Goal: Information Seeking & Learning: Learn about a topic

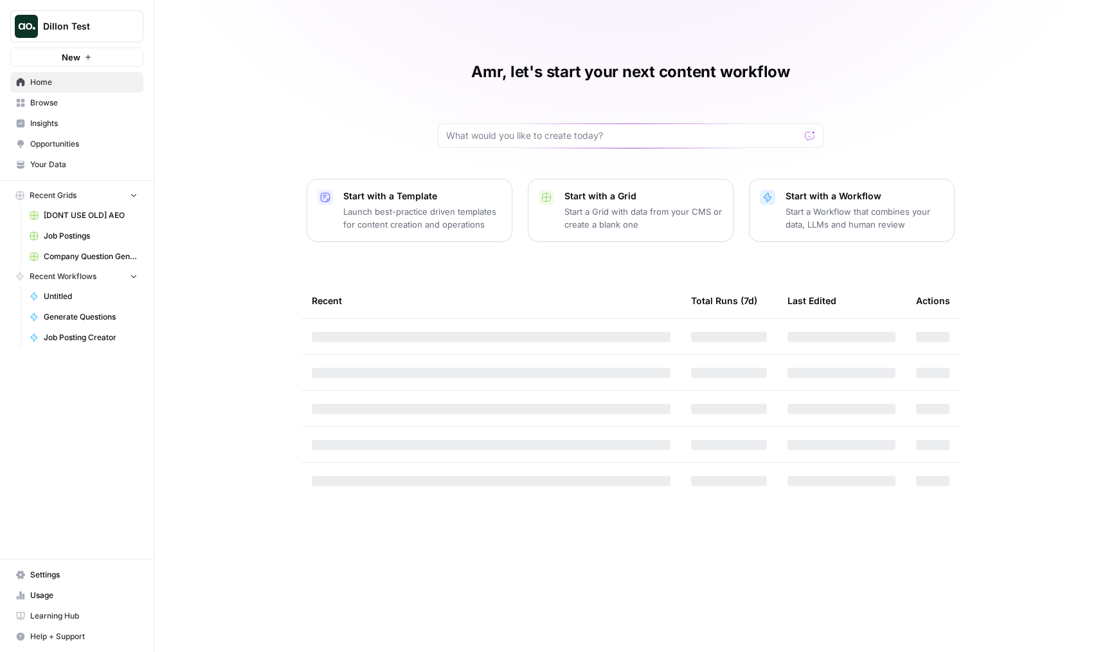
click at [64, 21] on span "Dillon Test" at bounding box center [82, 26] width 78 height 13
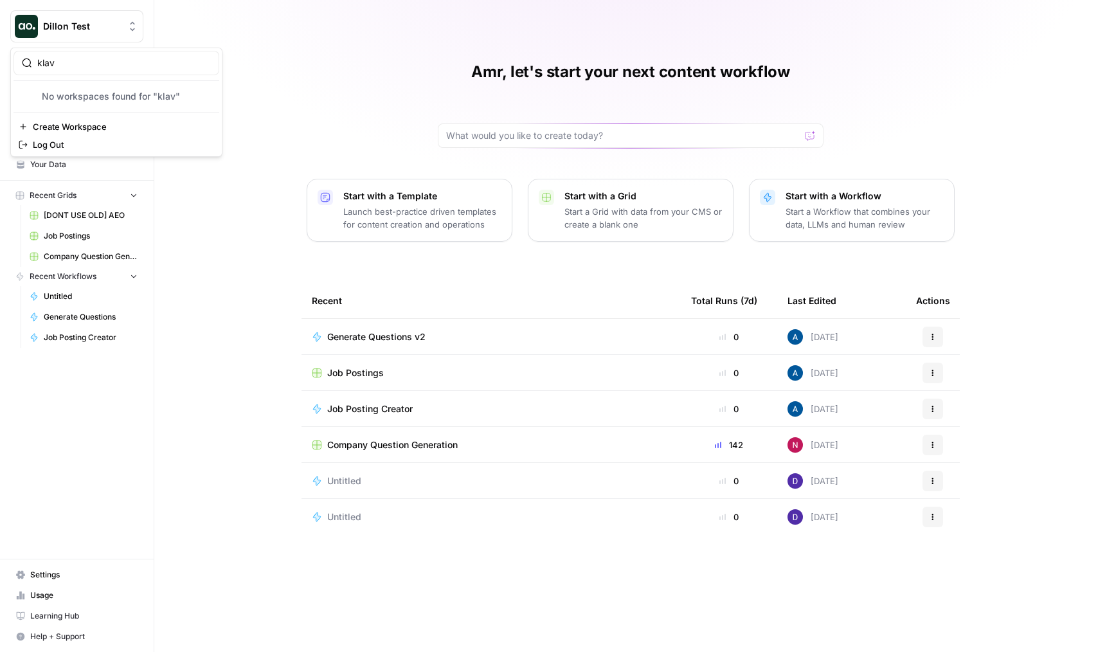
type input "klav"
click at [73, 97] on span "Klaviyo" at bounding box center [124, 96] width 170 height 13
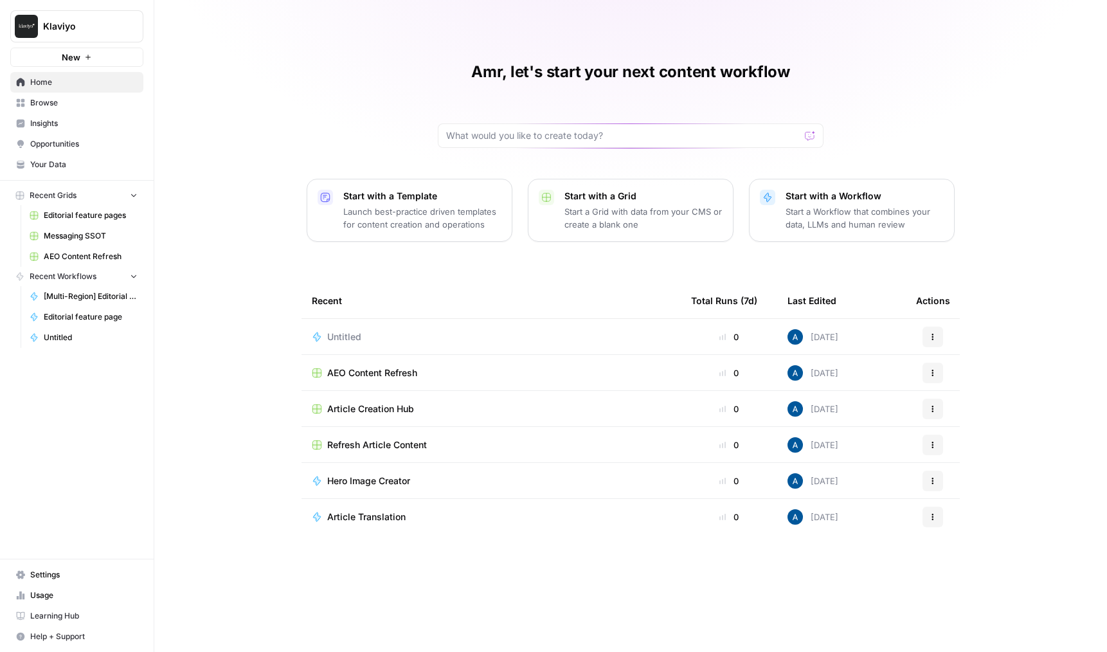
click at [84, 115] on link "Insights" at bounding box center [76, 123] width 133 height 21
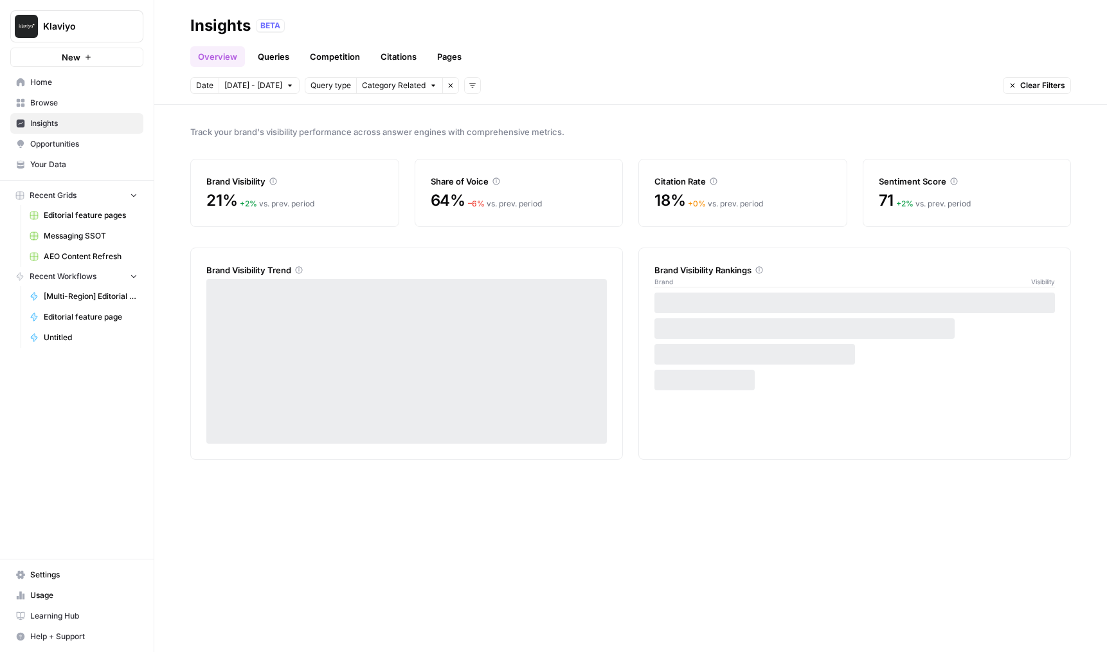
click at [75, 162] on span "Your Data" at bounding box center [83, 165] width 107 height 12
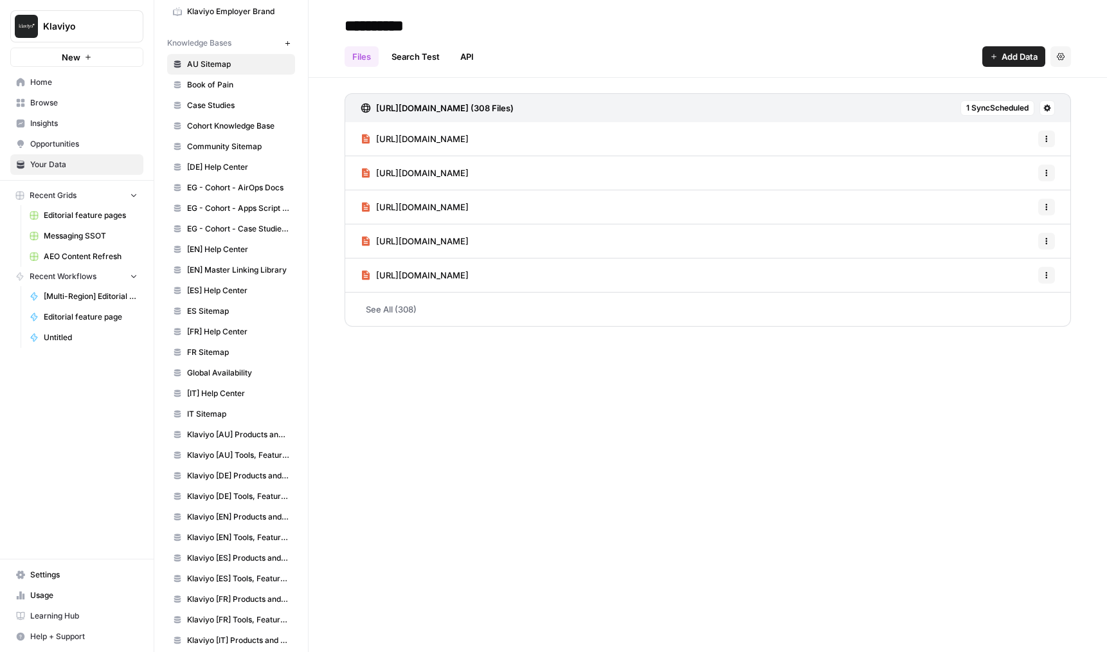
click at [207, 322] on link "[FR] Help Center" at bounding box center [231, 332] width 128 height 21
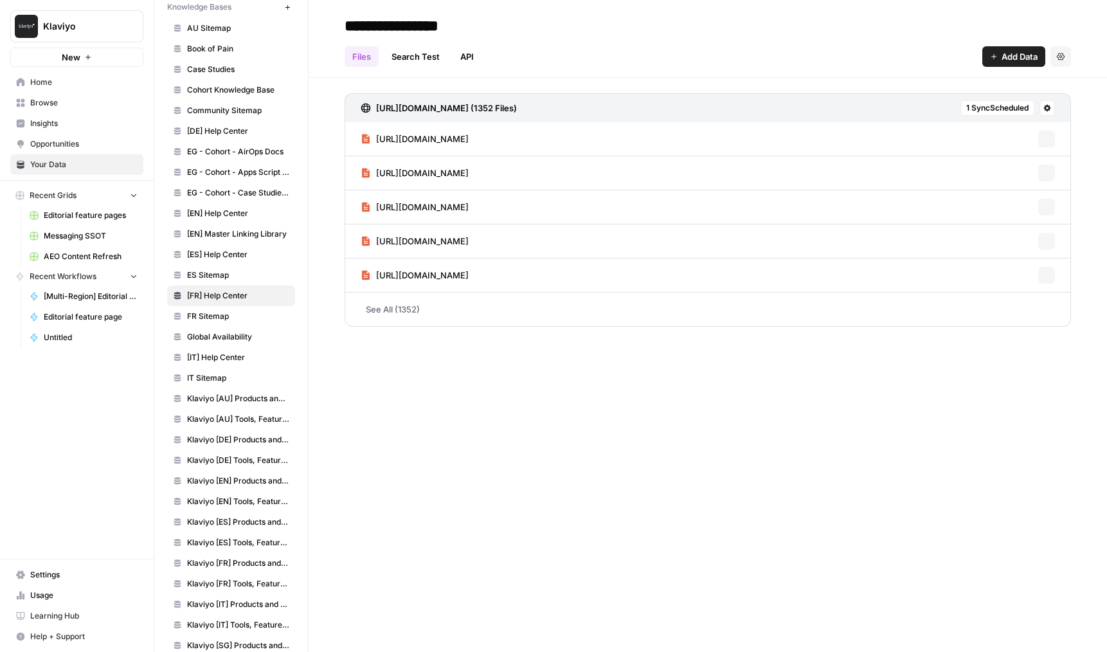
scroll to position [195, 0]
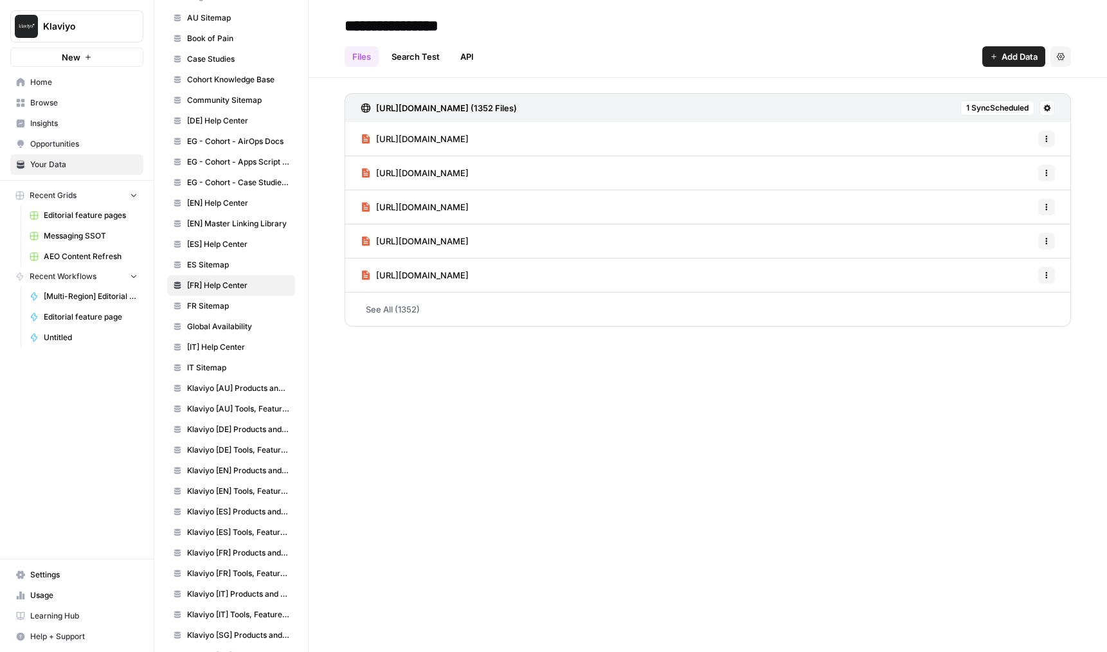
click at [228, 386] on span "Klaviyo [AU] Products and Solutions" at bounding box center [238, 389] width 102 height 12
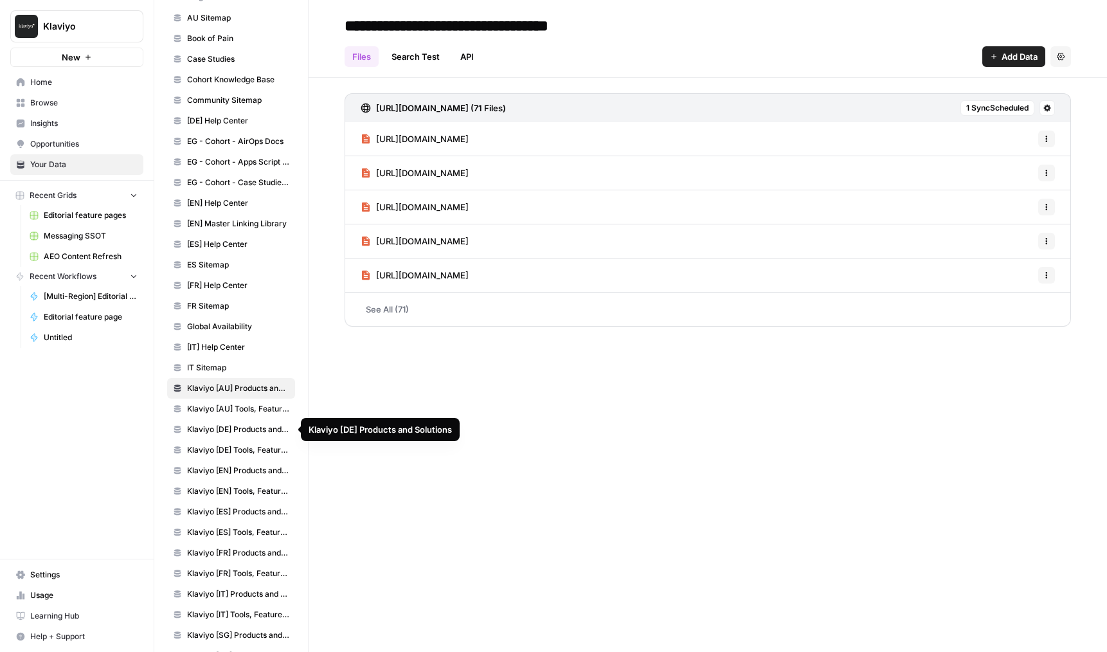
click at [231, 438] on link "Klaviyo [DE] Products and Solutions" at bounding box center [231, 429] width 128 height 21
click at [234, 471] on span "Klaviyo [EN] Products and Solutions" at bounding box center [238, 471] width 102 height 12
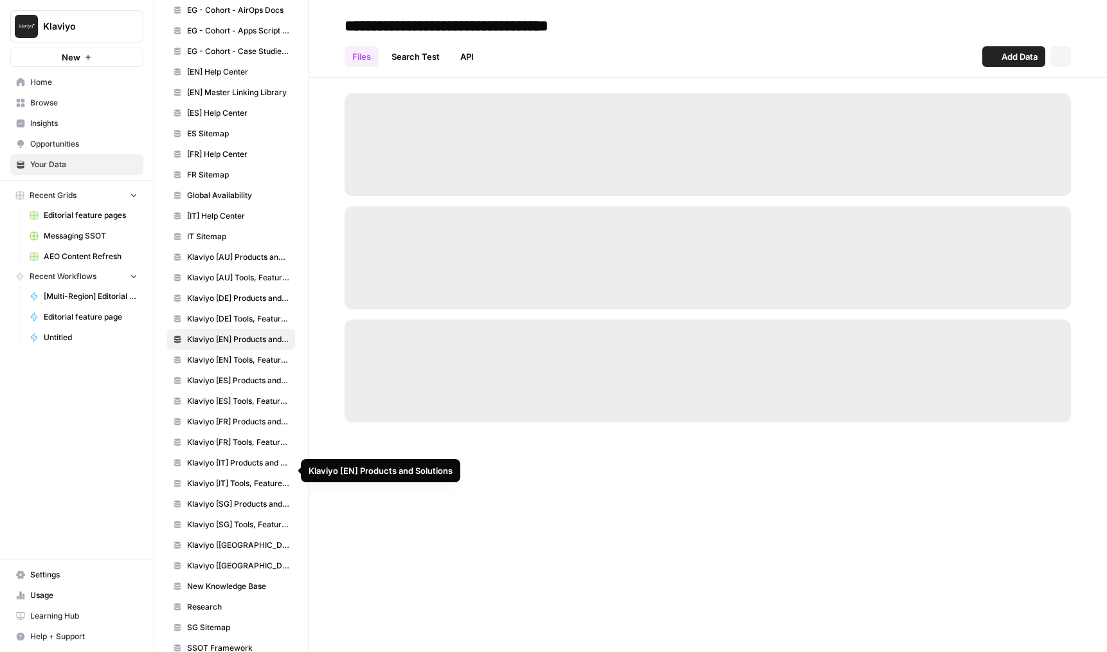
scroll to position [390, 0]
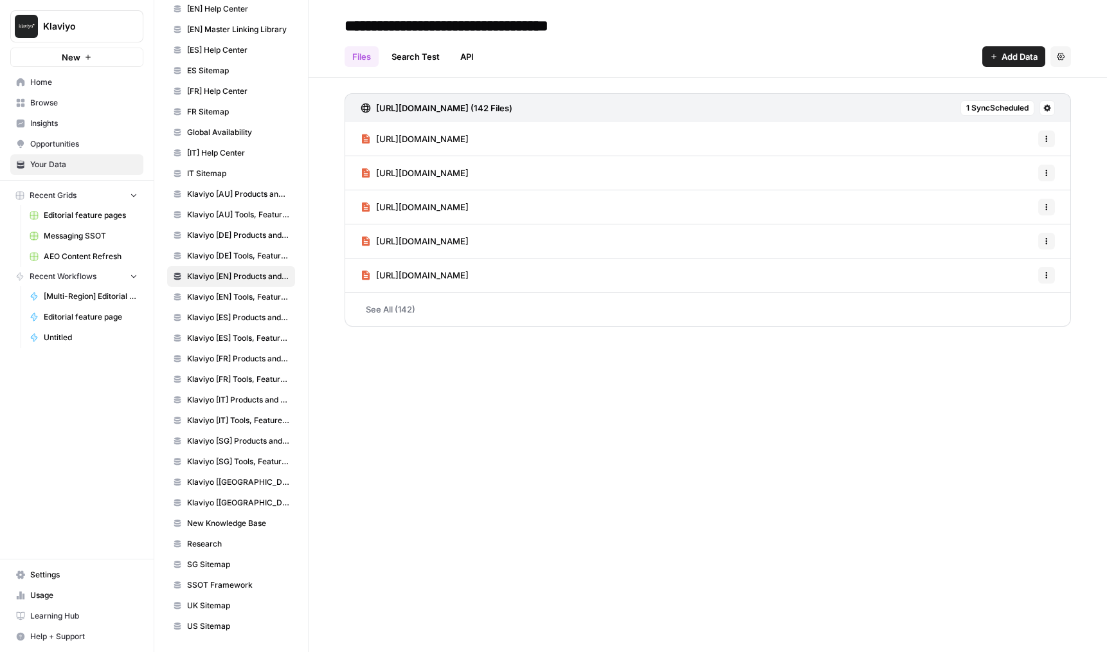
click at [232, 526] on span "New Knowledge Base" at bounding box center [238, 524] width 102 height 12
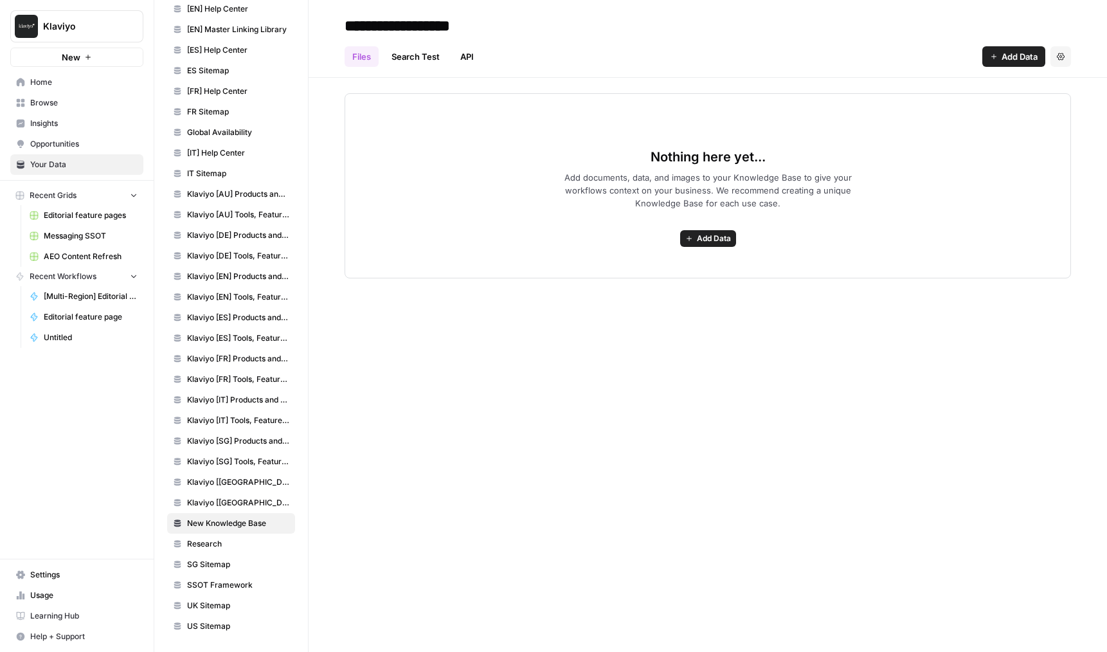
click at [226, 538] on span "Research" at bounding box center [238, 544] width 102 height 12
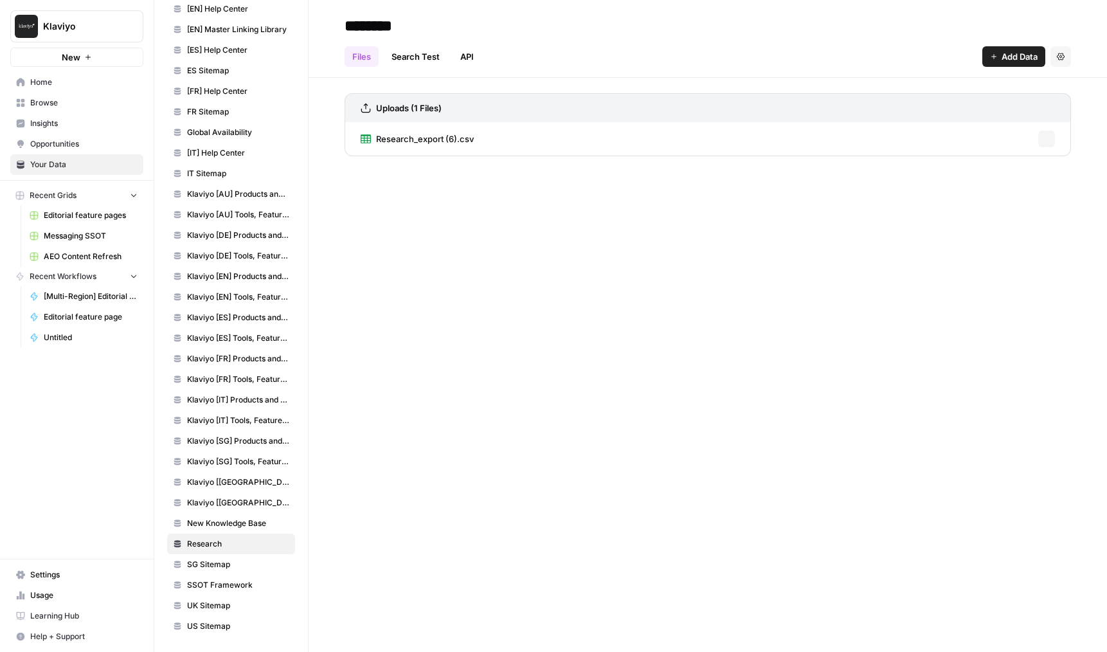
click at [222, 557] on link "SG Sitemap" at bounding box center [231, 564] width 128 height 21
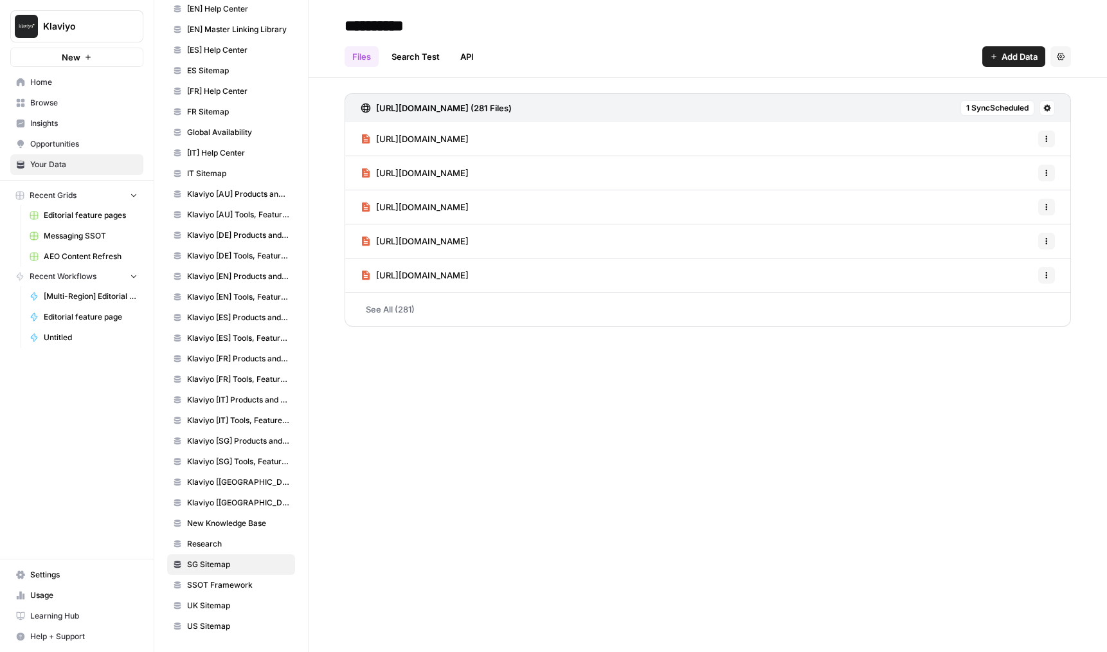
click at [219, 585] on span "SSOT Framework" at bounding box center [238, 585] width 102 height 12
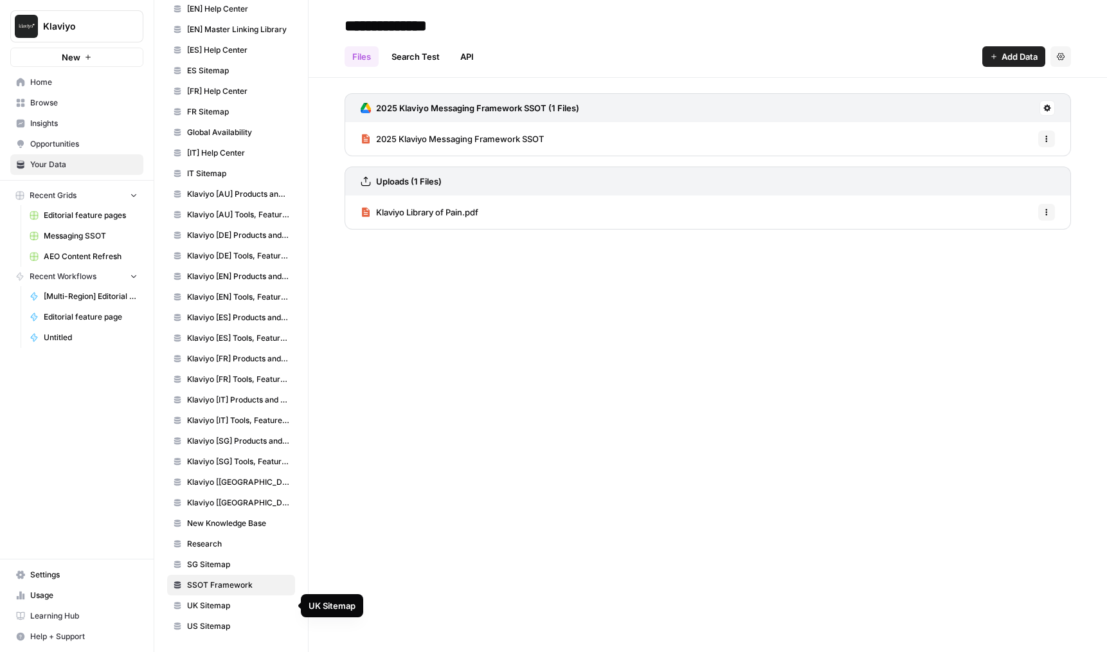
click at [226, 606] on span "UK Sitemap" at bounding box center [238, 606] width 102 height 12
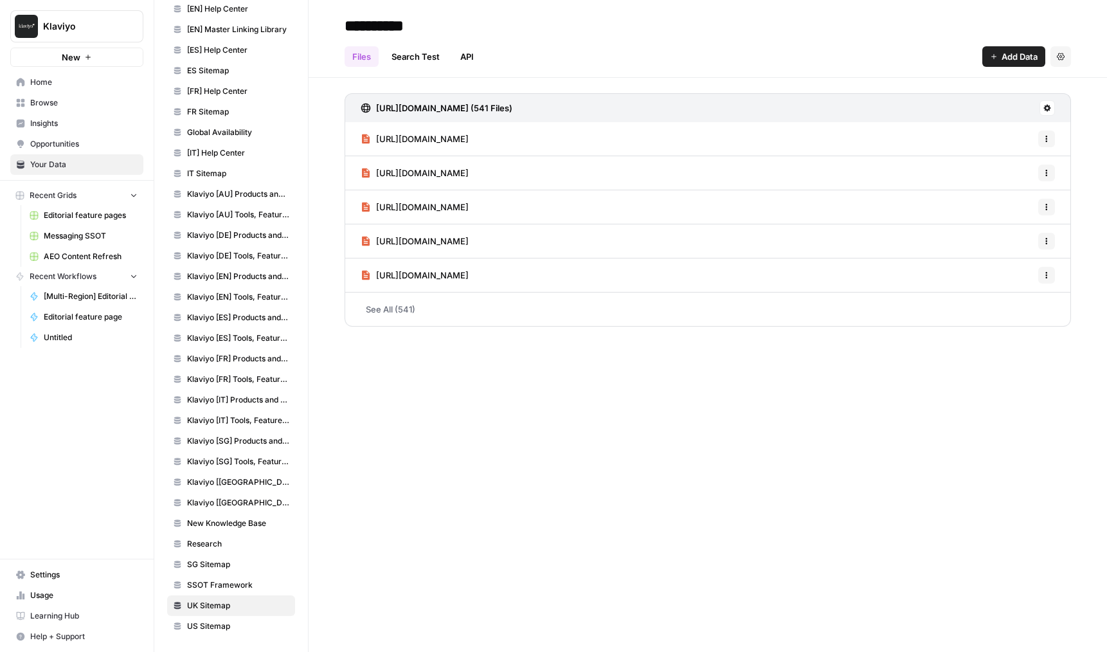
click at [240, 583] on span "SSOT Framework" at bounding box center [238, 585] width 102 height 12
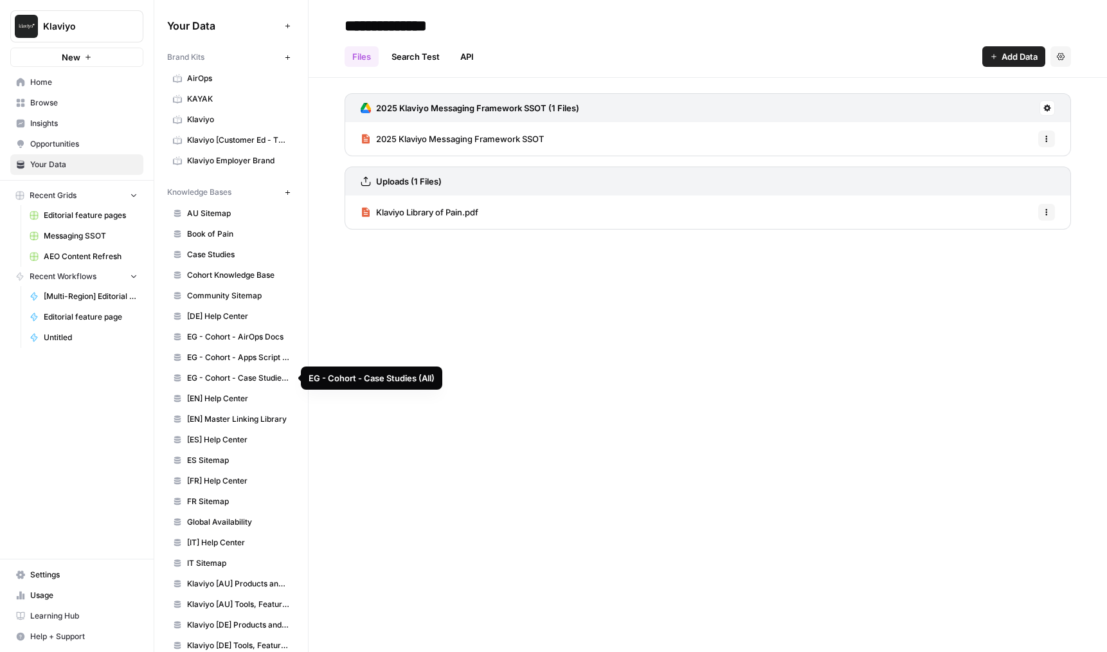
click at [218, 286] on link "Community Sitemap" at bounding box center [231, 296] width 128 height 21
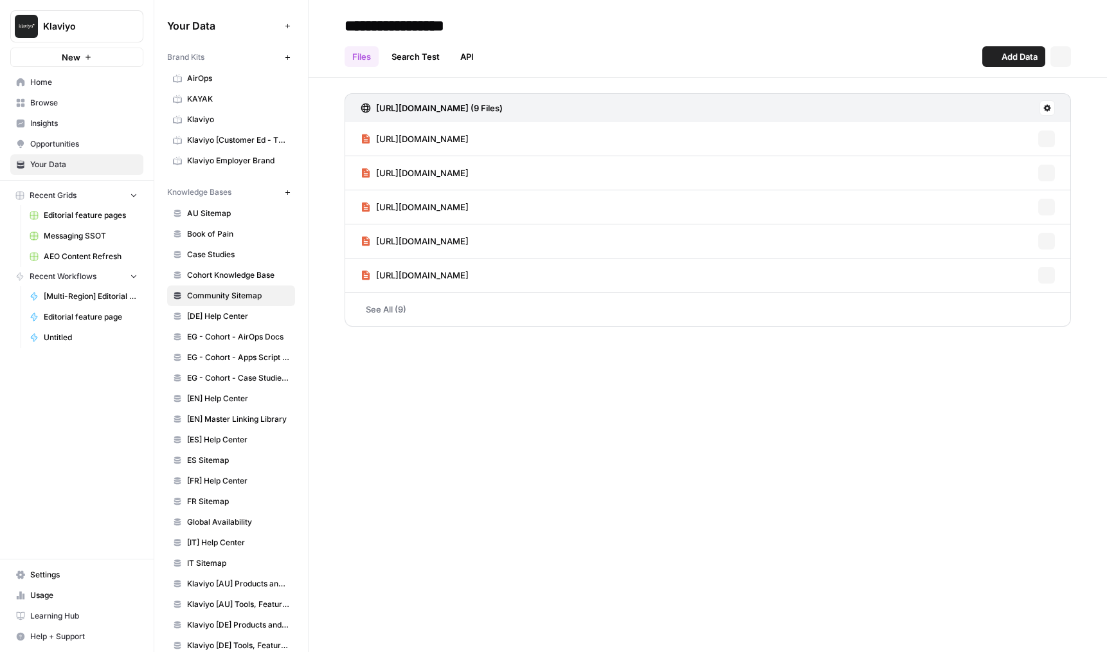
click at [232, 271] on span "Cohort Knowledge Base" at bounding box center [238, 275] width 102 height 12
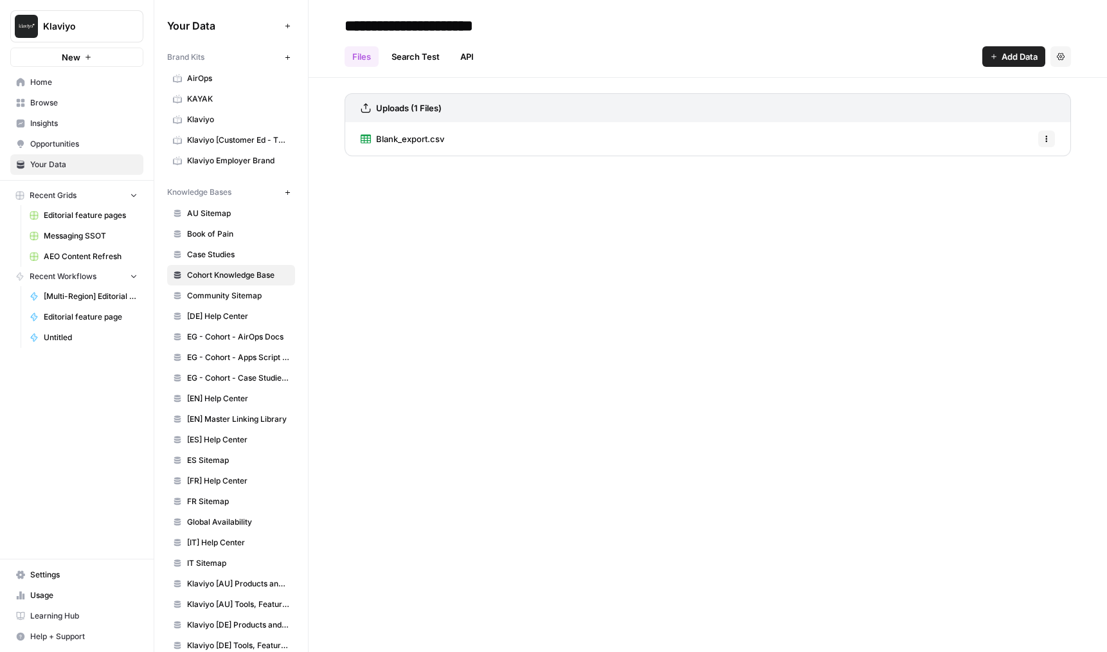
click at [255, 247] on link "Case Studies" at bounding box center [231, 254] width 128 height 21
click at [91, 149] on span "Opportunities" at bounding box center [83, 144] width 107 height 12
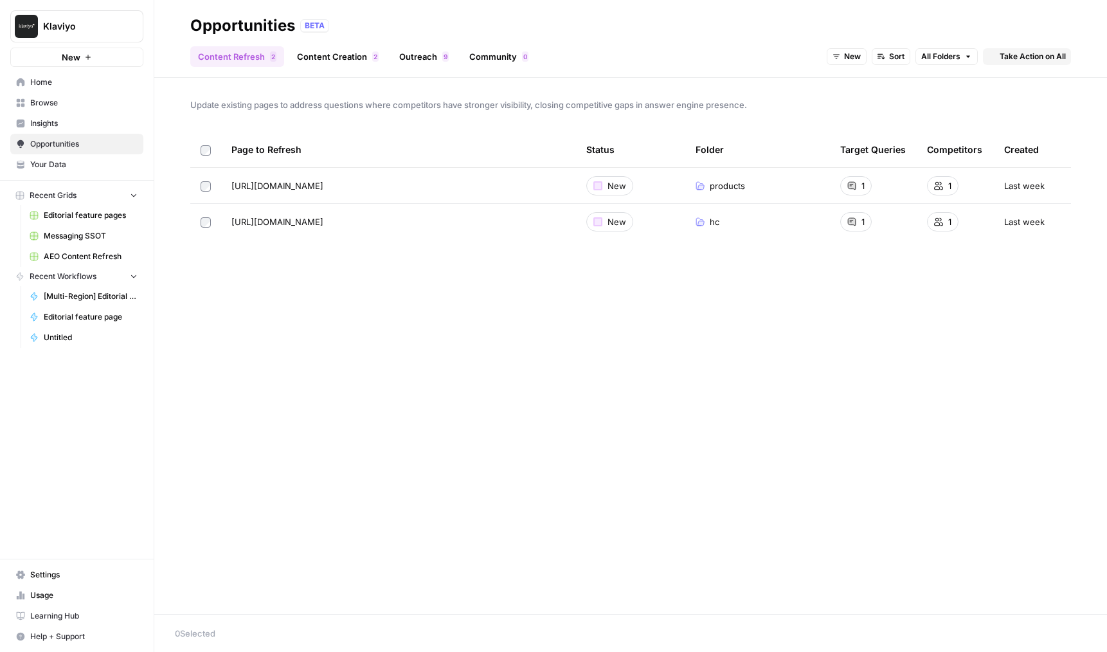
click at [68, 174] on link "Your Data" at bounding box center [76, 164] width 133 height 21
